Goal: Task Accomplishment & Management: Manage account settings

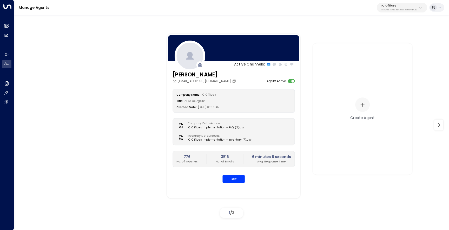
click at [390, 10] on p "cfe0f921-6736-41ff-9ccf-6d0a7fff47c3" at bounding box center [400, 10] width 36 height 2
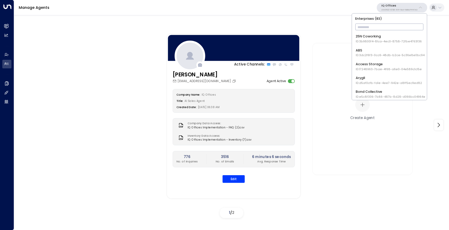
click at [387, 27] on input "text" at bounding box center [389, 27] width 68 height 9
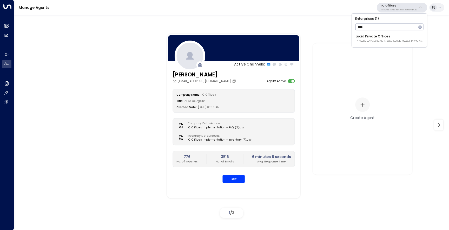
type input "*****"
click at [382, 37] on div "Lucid Private Offices ID: 2e8ce2f4-f9a3-4c66-9e54-41e64d227c04" at bounding box center [389, 39] width 67 height 10
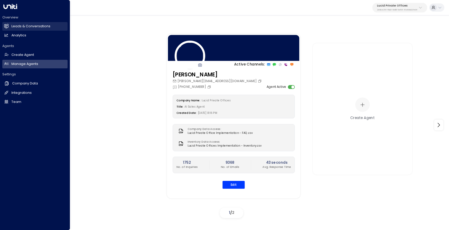
click at [13, 24] on h2 "Leads & Conversations" at bounding box center [30, 26] width 39 height 5
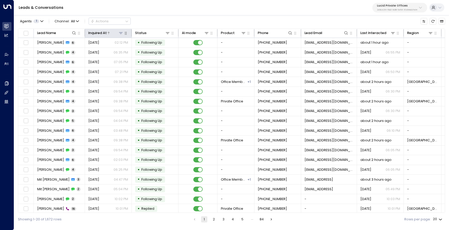
click at [108, 33] on icon at bounding box center [108, 32] width 3 height 3
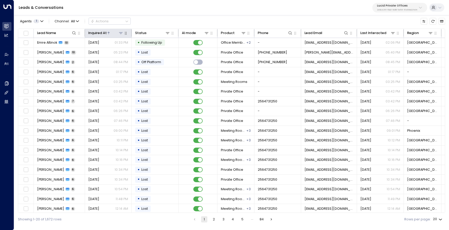
click at [108, 34] on icon at bounding box center [108, 32] width 3 height 3
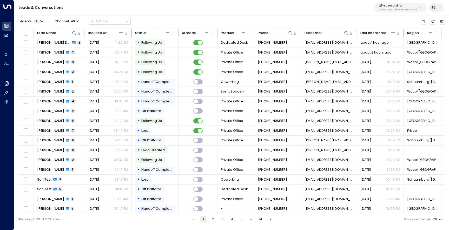
click at [401, 2] on div "Leads & Conversations 25N Coworking 3b9800f4-81ca-4ec0-8758-72fbe4763f36" at bounding box center [231, 7] width 435 height 15
click at [393, 9] on p "3b9800f4-81ca-4ec0-8758-72fbe4763f36" at bounding box center [398, 10] width 38 height 2
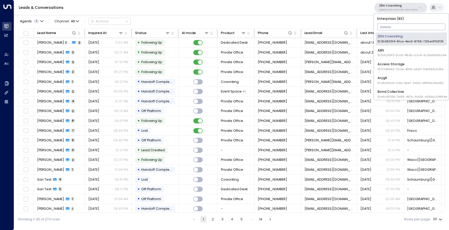
click at [390, 25] on input "text" at bounding box center [412, 27] width 68 height 9
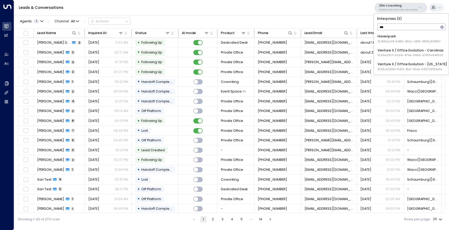
type input "****"
click at [399, 52] on div "Venture X / Office Evolution - [US_STATE] ID: 55add3b1-1b83-41a7-91ae-b657300f4…" at bounding box center [413, 53] width 70 height 10
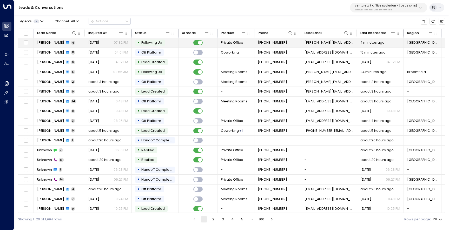
click at [54, 43] on span "[PERSON_NAME]" at bounding box center [50, 42] width 27 height 5
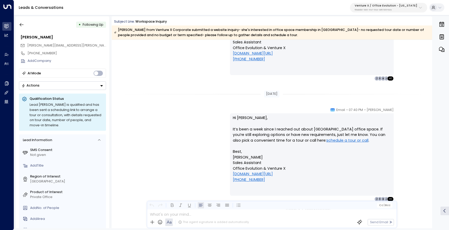
scroll to position [772, 0]
